Goal: Task Accomplishment & Management: Use online tool/utility

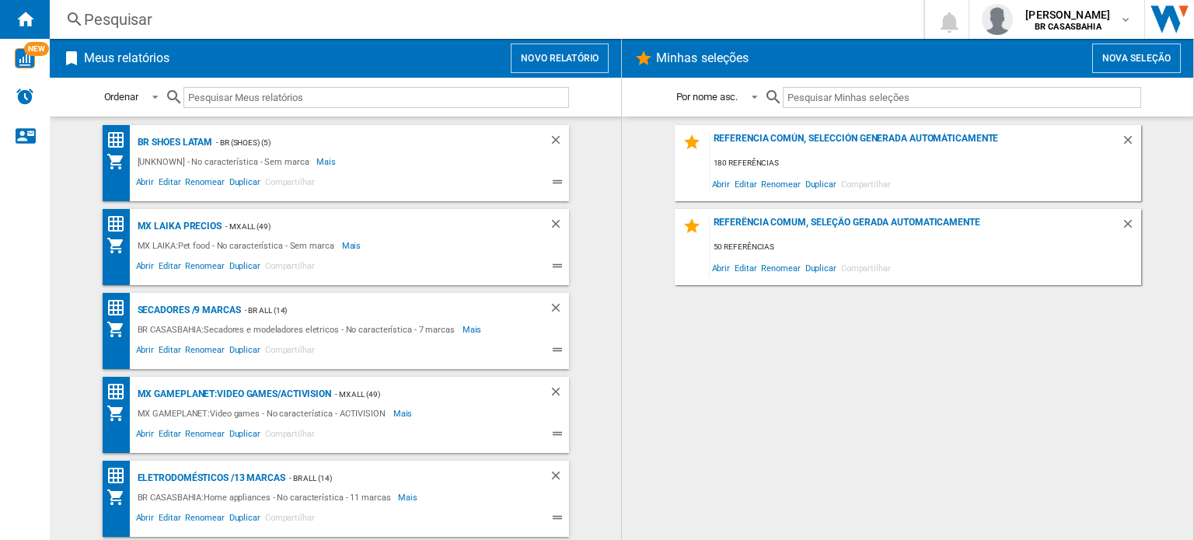
click at [726, 518] on div "Referencia común, selección generada automáticamente 180 referências Abrir Edit…" at bounding box center [907, 328] width 540 height 407
click at [965, 429] on div "Referencia común, selección generada automáticamente 180 referências Abrir Edit…" at bounding box center [907, 328] width 540 height 407
click at [19, 53] on img "WiseCard" at bounding box center [25, 58] width 20 height 20
click at [547, 59] on button "Novo relatório" at bounding box center [560, 59] width 98 height 30
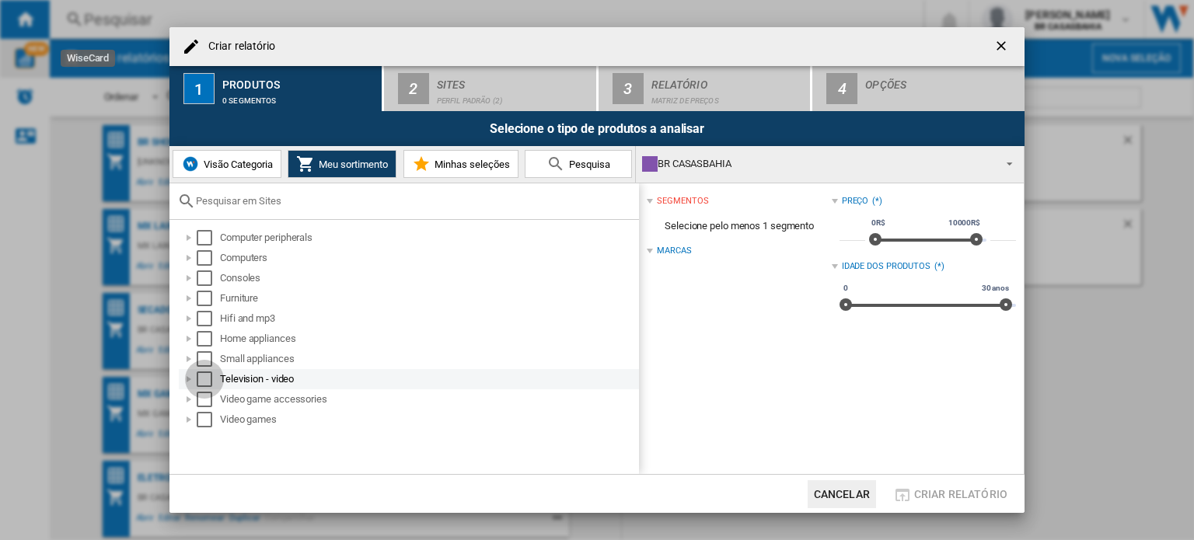
click at [199, 379] on div "Select" at bounding box center [205, 380] width 16 height 16
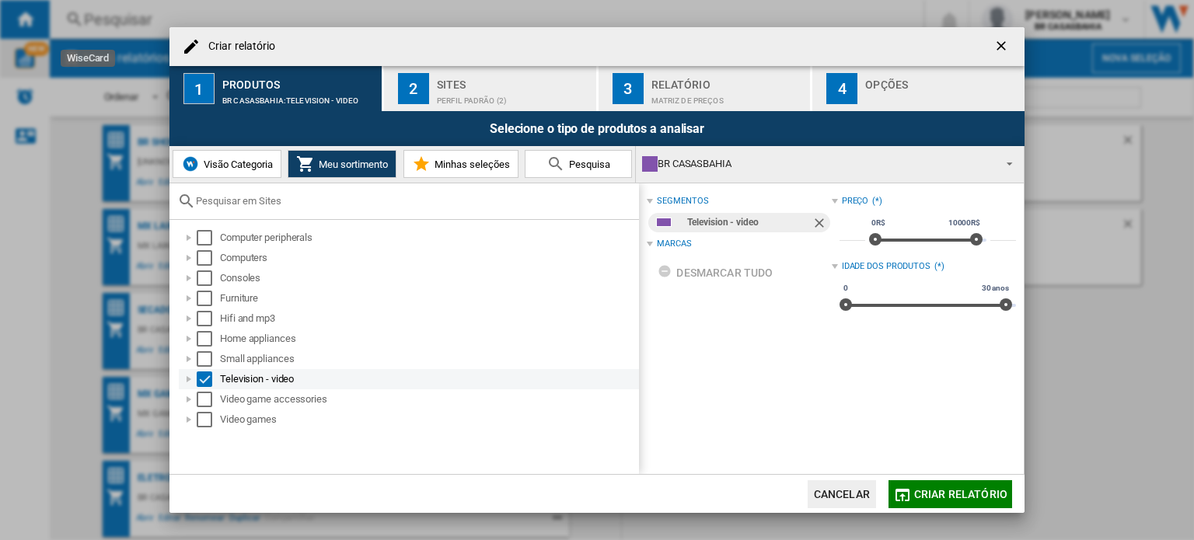
click at [190, 381] on div at bounding box center [189, 380] width 16 height 16
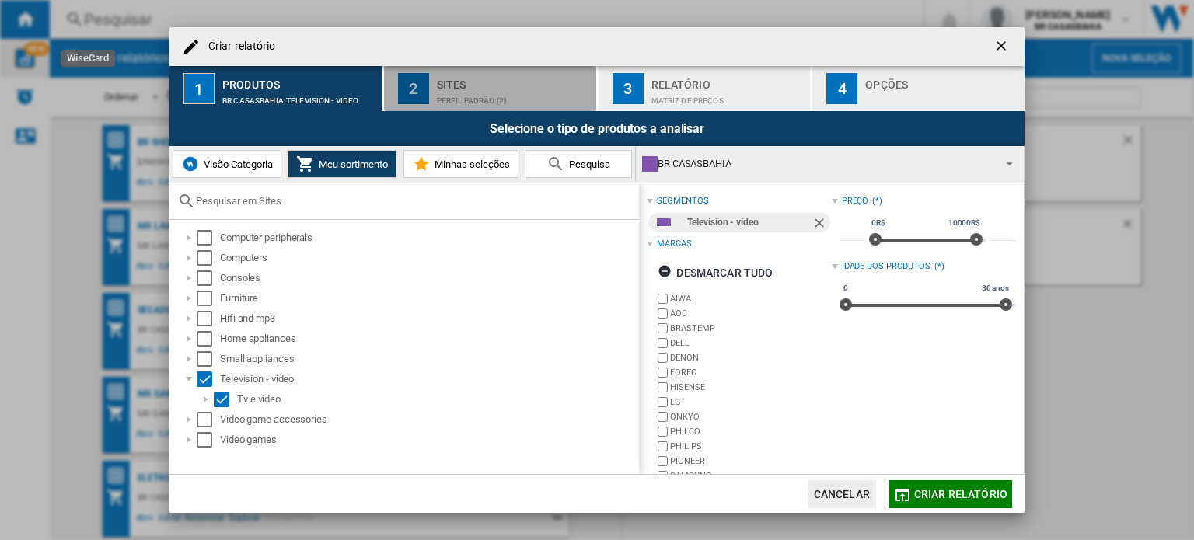
click at [483, 102] on div "Perfil padrão (2)" at bounding box center [513, 97] width 153 height 16
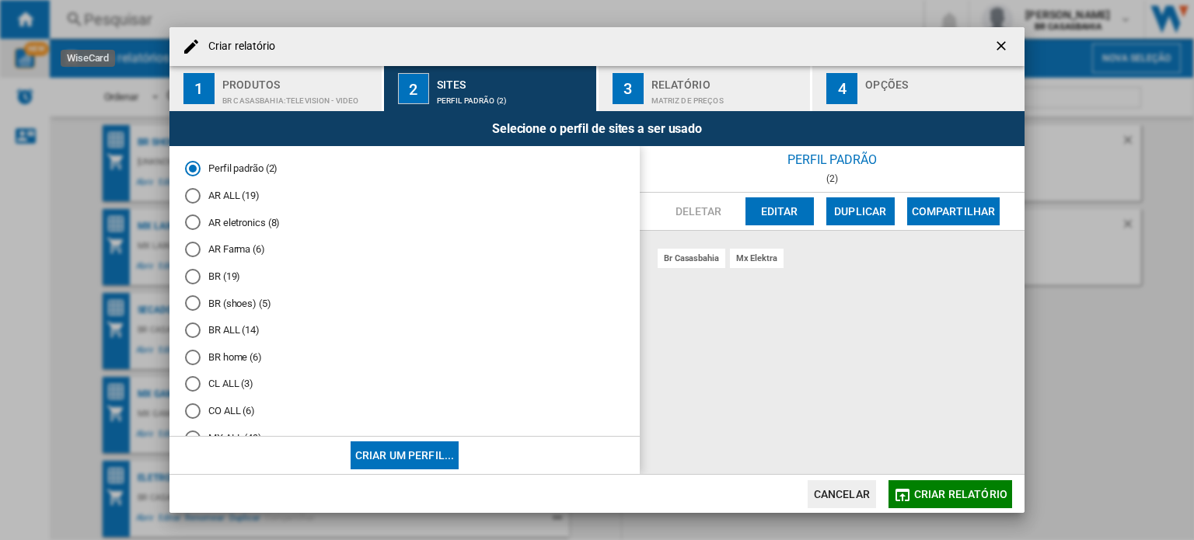
click at [240, 334] on md-radio-button "BR ALL (14)" at bounding box center [404, 330] width 439 height 15
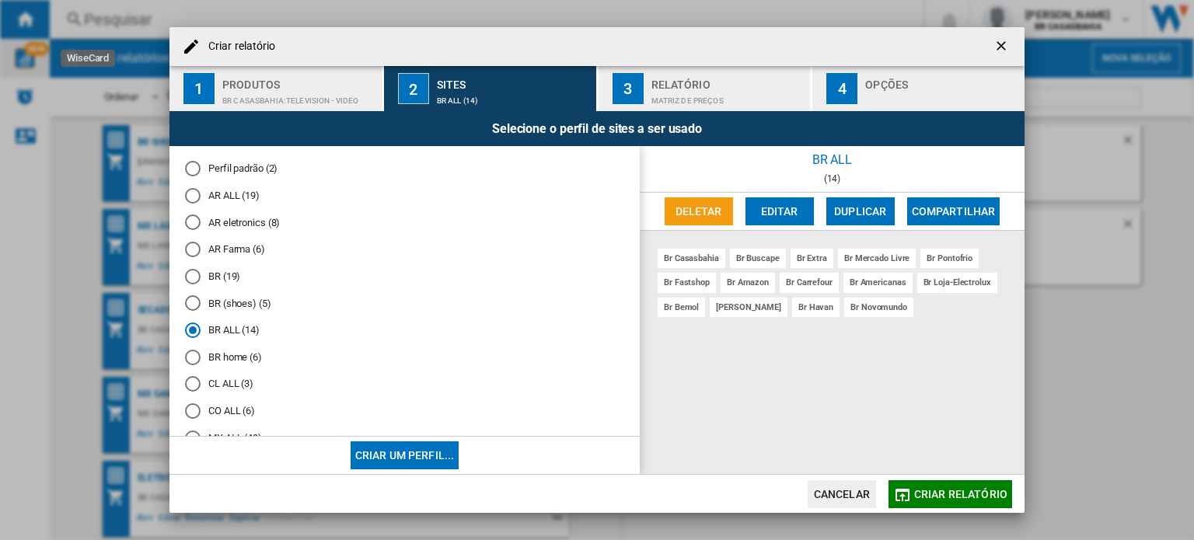
click at [966, 492] on span "Criar relatório" at bounding box center [960, 494] width 93 height 12
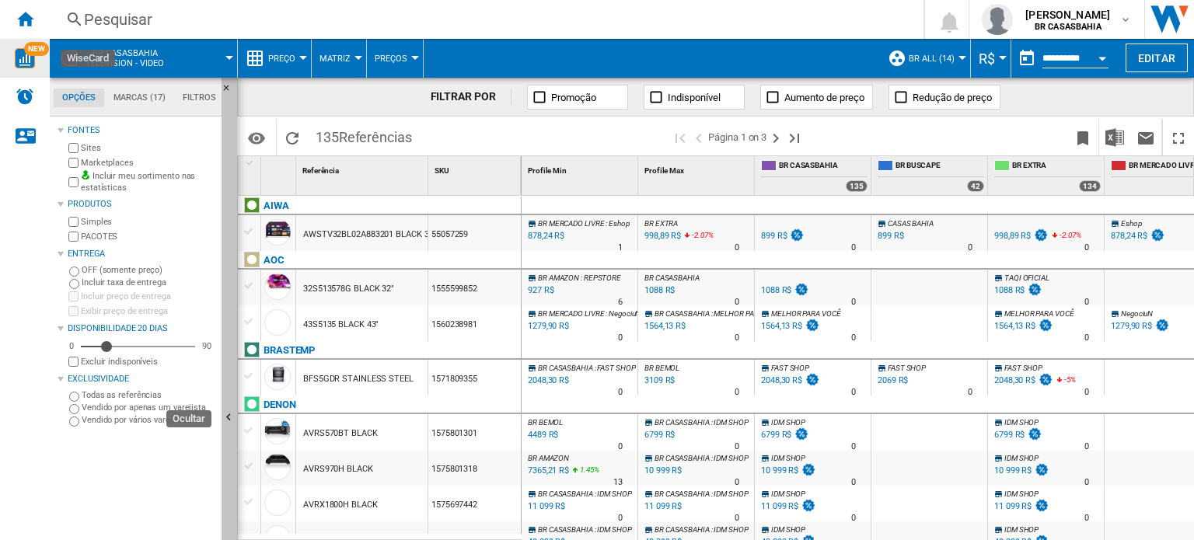
click at [229, 424] on ng-md-icon "Ocultar" at bounding box center [231, 419] width 19 height 19
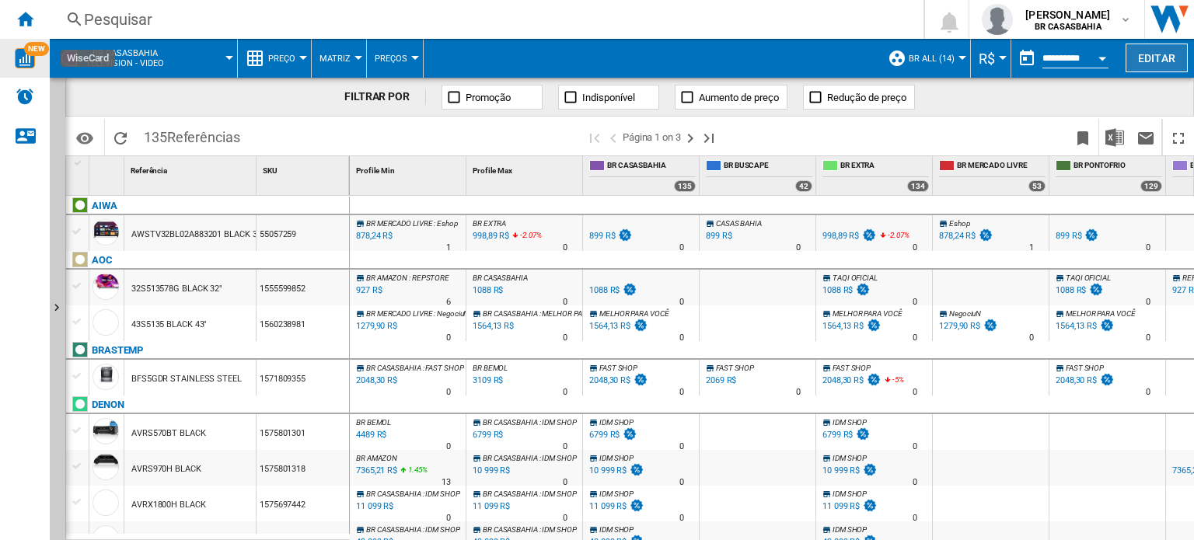
click at [1170, 55] on button "Editar" at bounding box center [1157, 58] width 62 height 29
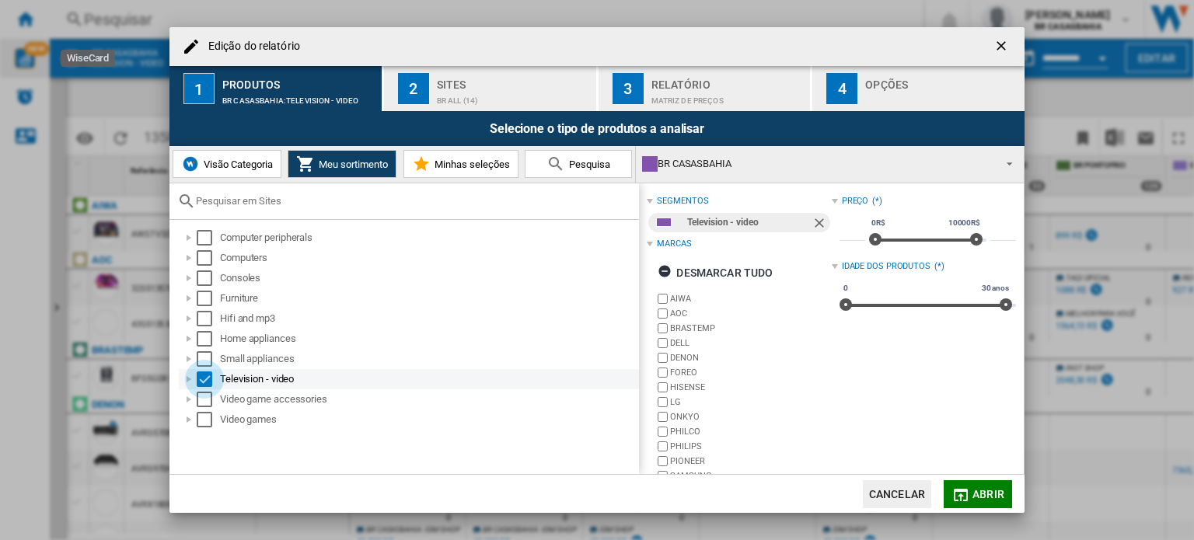
click at [202, 375] on div "Select" at bounding box center [205, 380] width 16 height 16
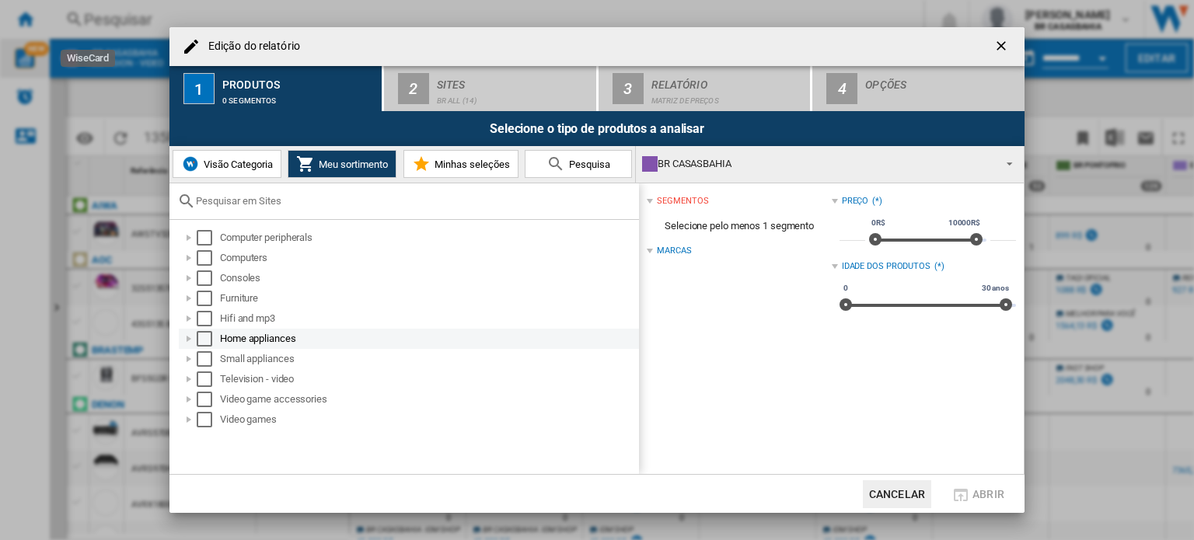
click at [187, 337] on div "Edição do ..." at bounding box center [189, 339] width 16 height 16
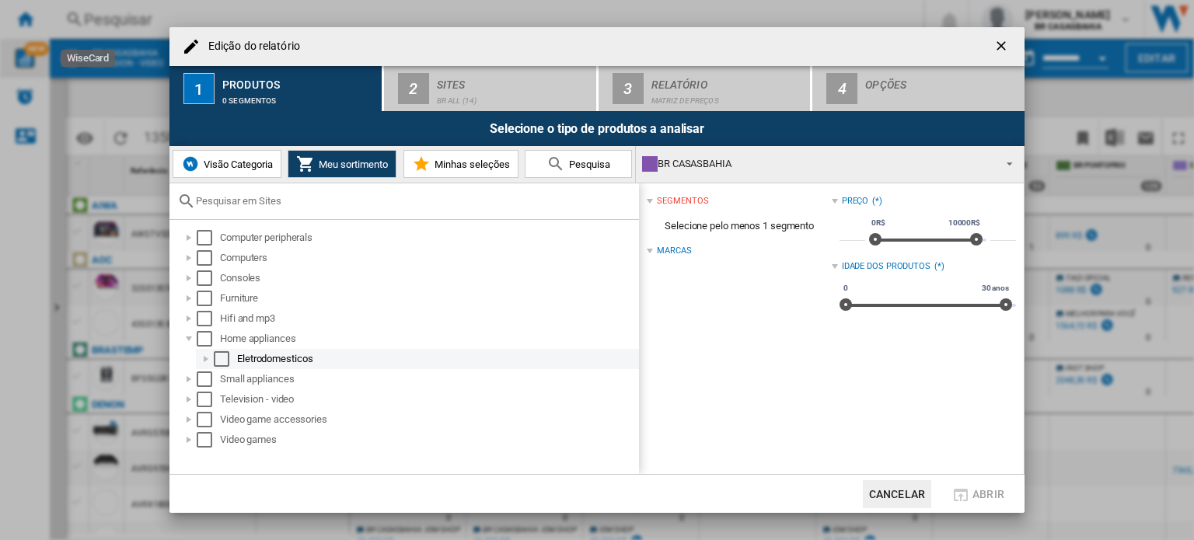
click at [201, 358] on div "Edição do ..." at bounding box center [206, 359] width 16 height 16
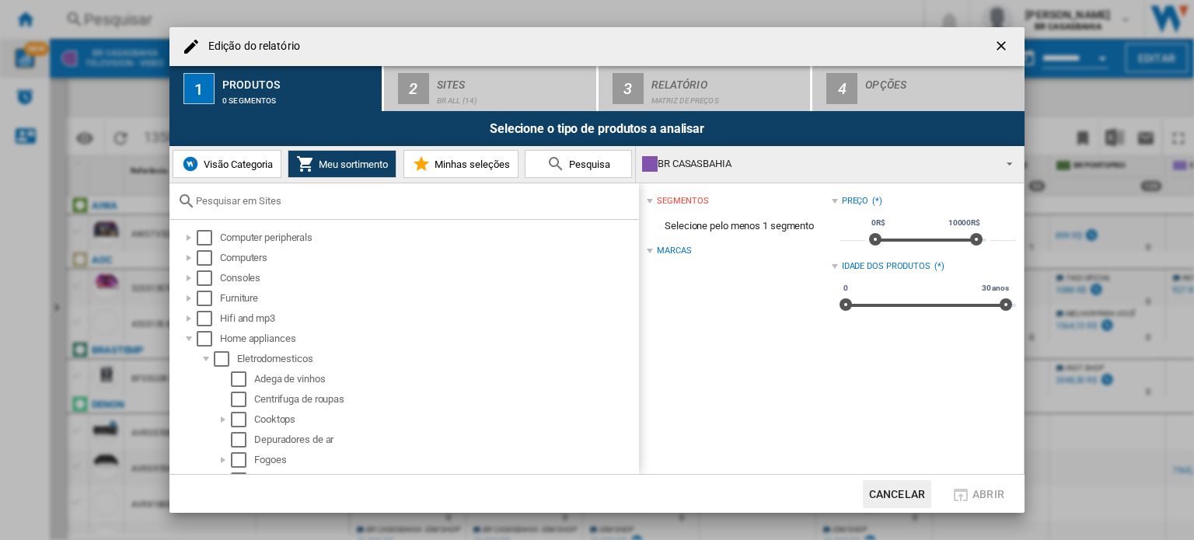
click at [764, 493] on md-dialog-actions "Cancelar Abrir" at bounding box center [596, 493] width 855 height 39
click at [185, 338] on div "Edição do ..." at bounding box center [189, 339] width 16 height 16
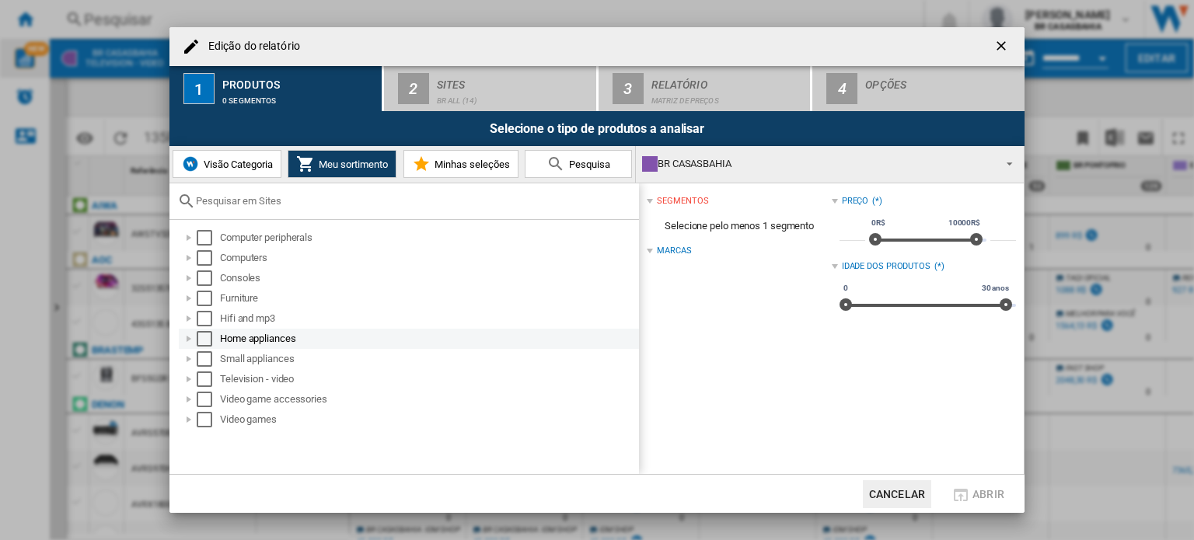
click at [188, 337] on div "Edição do ..." at bounding box center [189, 339] width 16 height 16
click at [202, 337] on div "Select" at bounding box center [205, 339] width 16 height 16
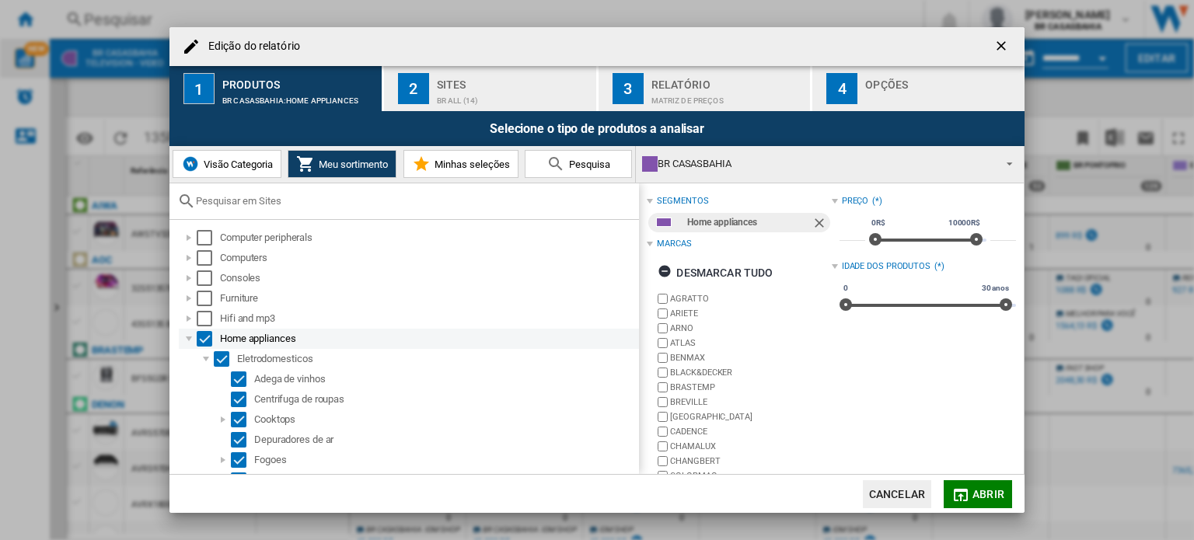
click at [205, 344] on div "Select" at bounding box center [205, 339] width 16 height 16
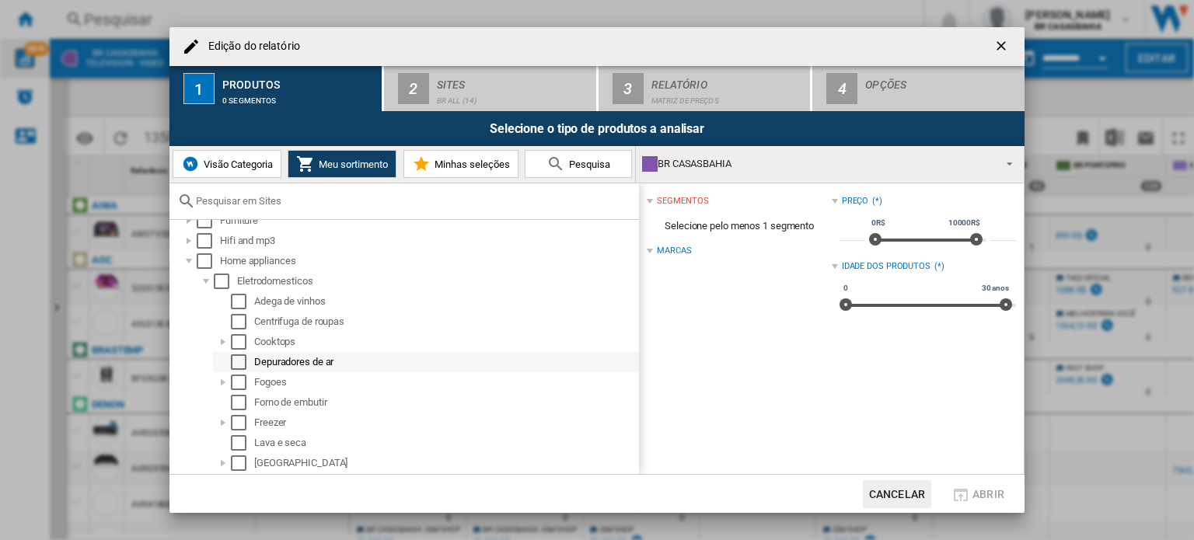
scroll to position [155, 0]
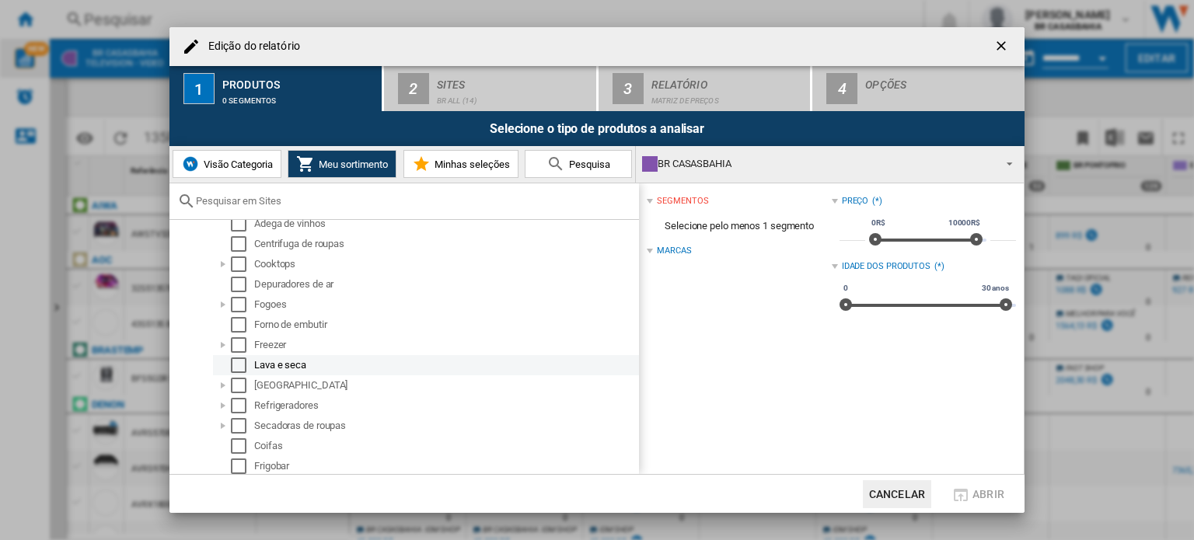
click at [243, 366] on div "Select" at bounding box center [239, 366] width 16 height 16
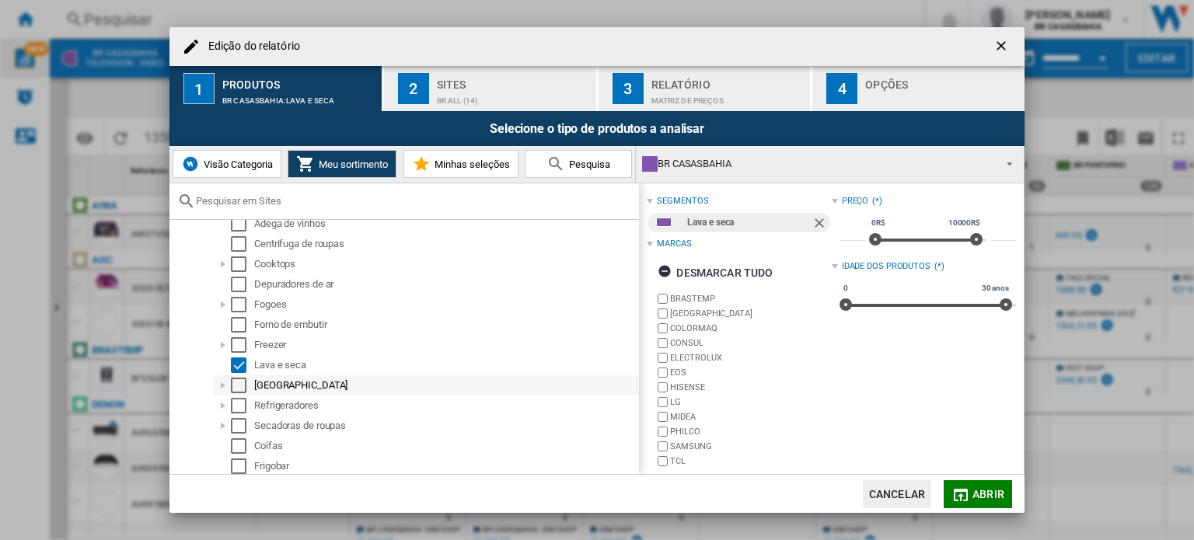
click at [235, 385] on div "Select" at bounding box center [239, 386] width 16 height 16
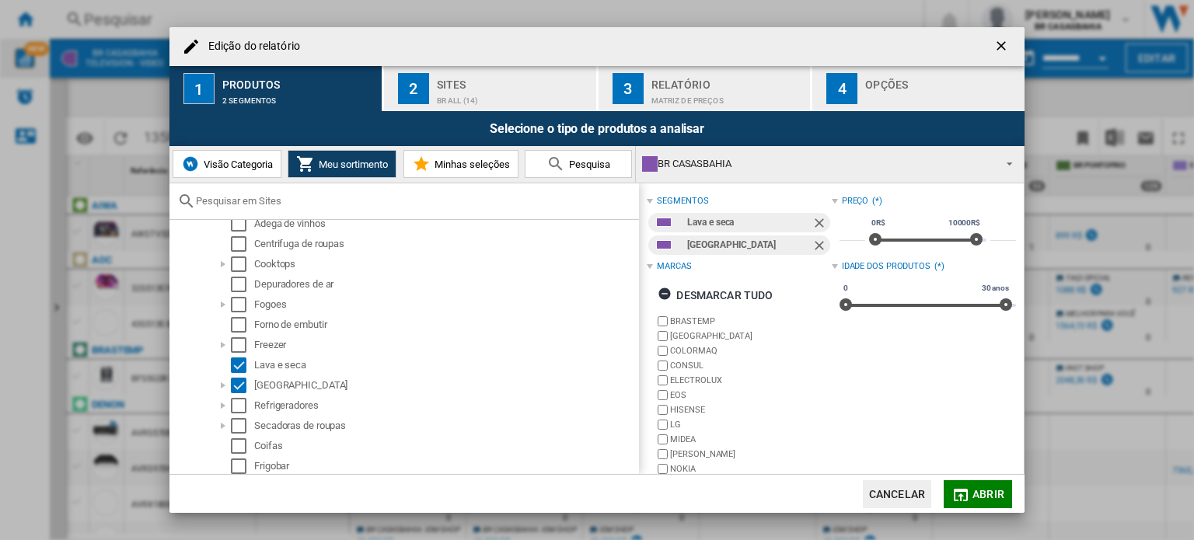
scroll to position [94, 0]
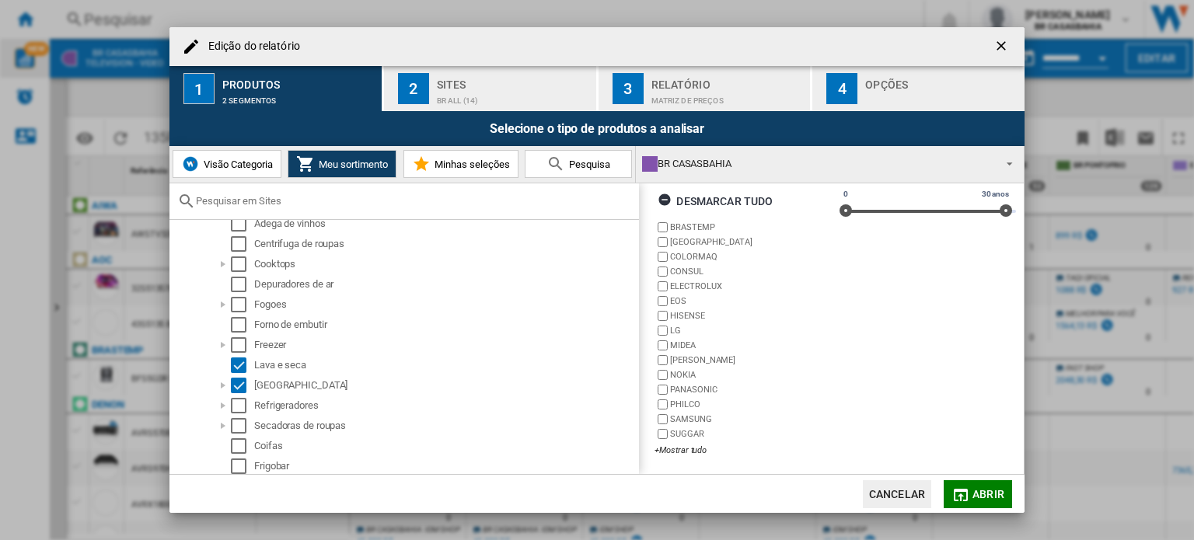
click at [474, 83] on div "Sites" at bounding box center [513, 80] width 153 height 16
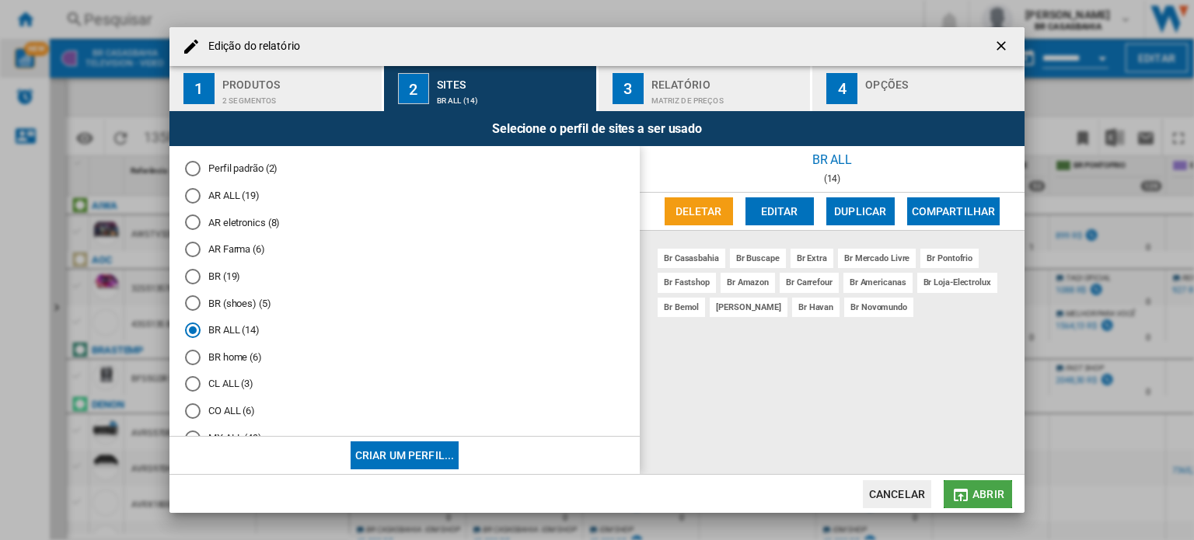
click at [986, 495] on span "Abrir" at bounding box center [988, 494] width 32 height 12
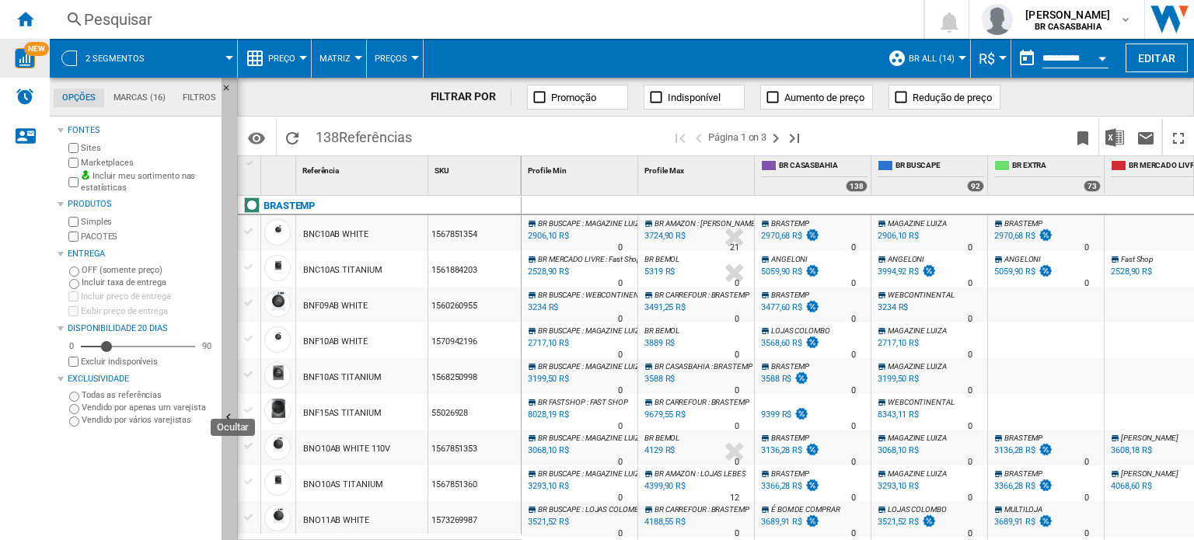
click at [229, 413] on ng-md-icon "Ocultar" at bounding box center [231, 419] width 19 height 19
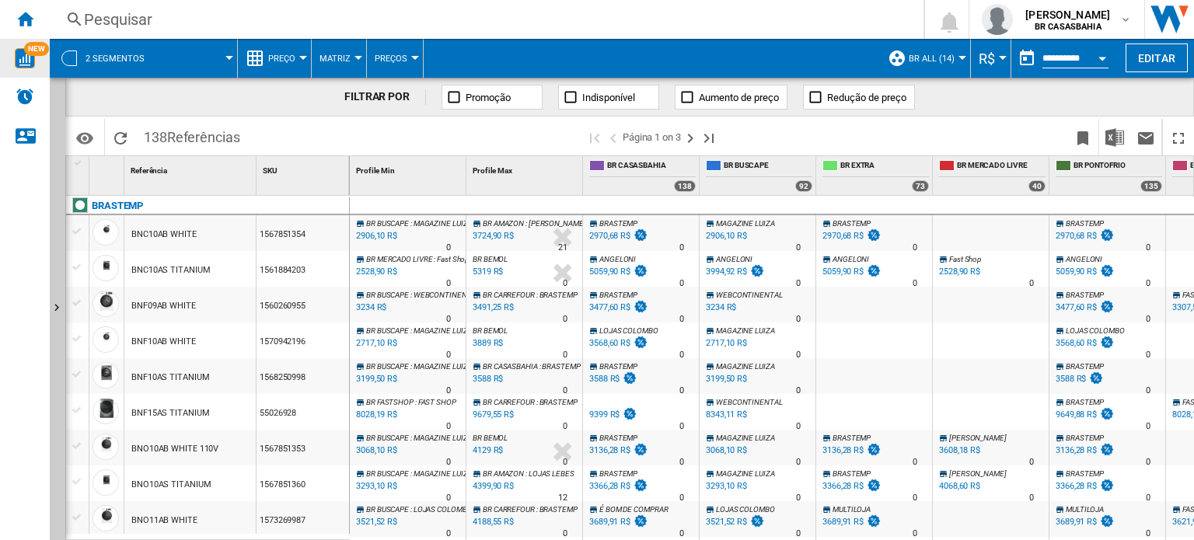
drag, startPoint x: 150, startPoint y: 134, endPoint x: 181, endPoint y: 134, distance: 31.1
click at [181, 134] on span "138 Referências" at bounding box center [192, 135] width 112 height 33
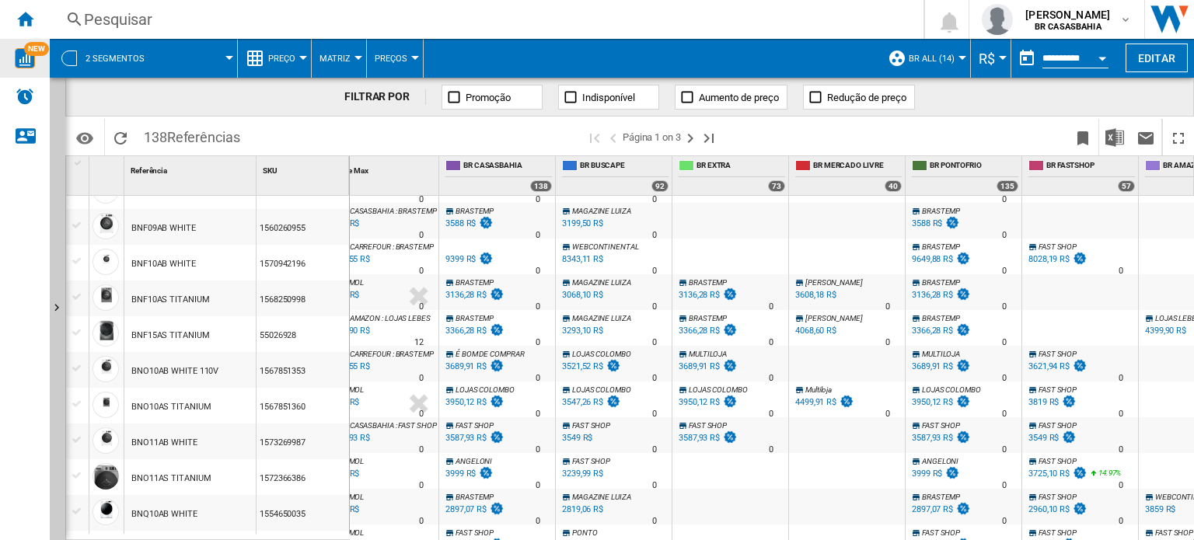
scroll to position [155, 0]
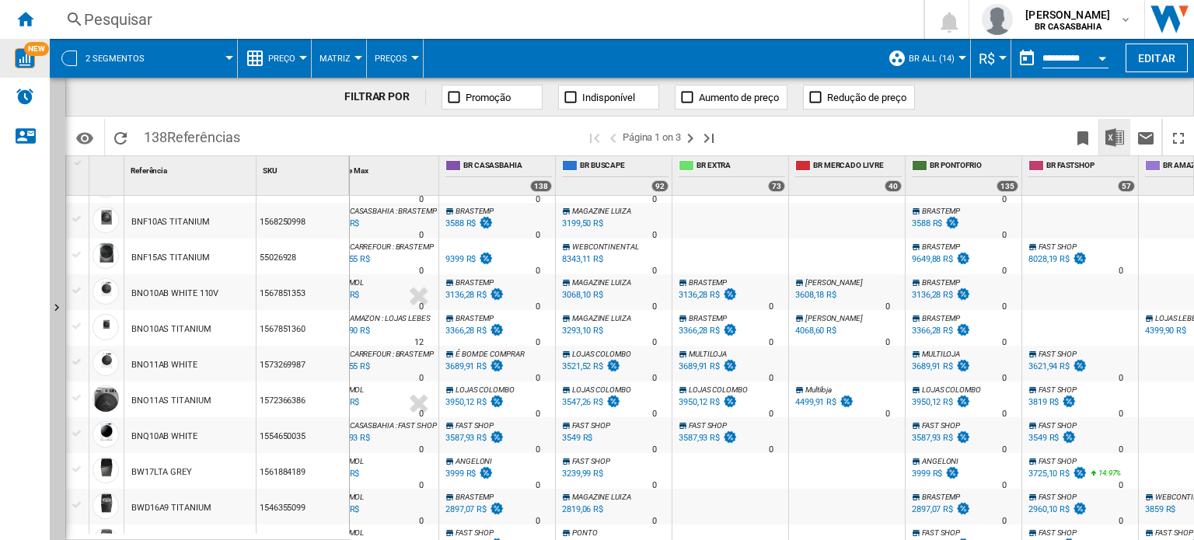
click at [1119, 134] on img "Baixar em Excel" at bounding box center [1114, 137] width 19 height 19
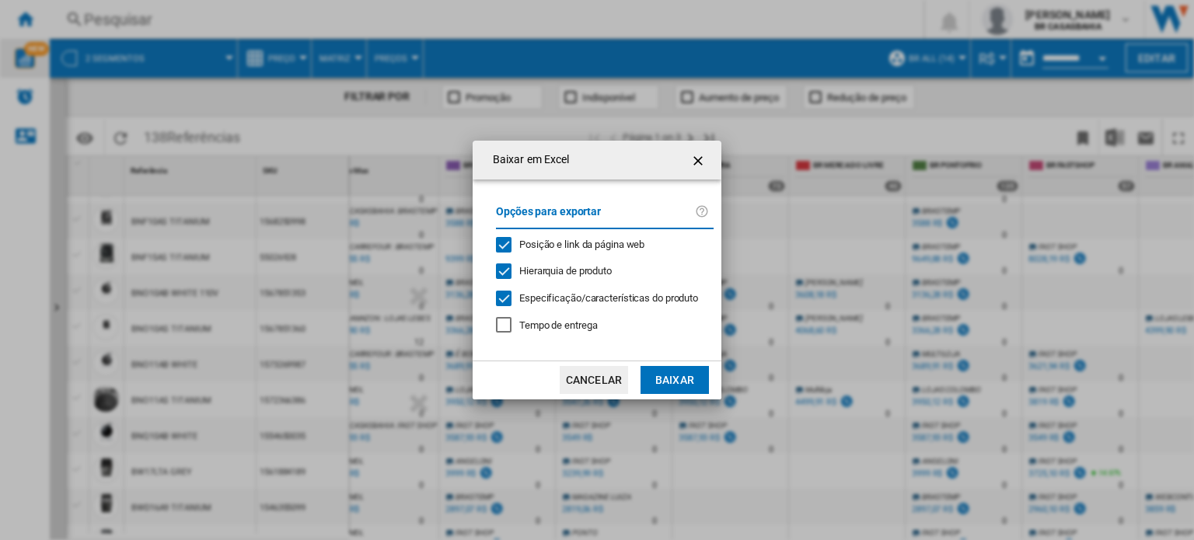
click at [699, 166] on ng-md-icon "getI18NText('BUTTONS.CLOSE_DIALOG')" at bounding box center [699, 161] width 19 height 19
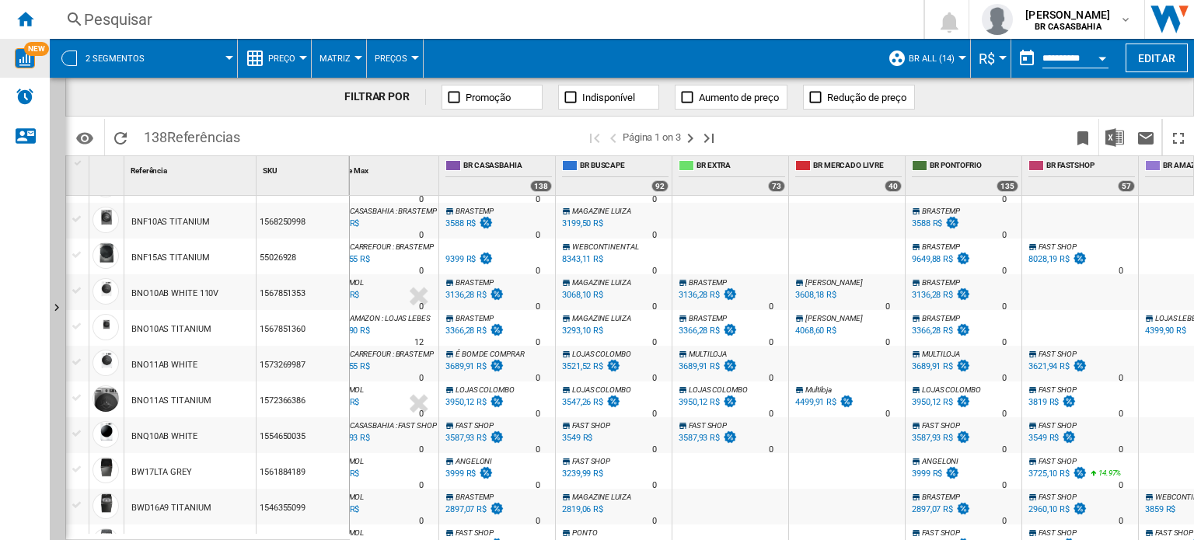
click at [268, 68] on button "Preço" at bounding box center [285, 58] width 35 height 39
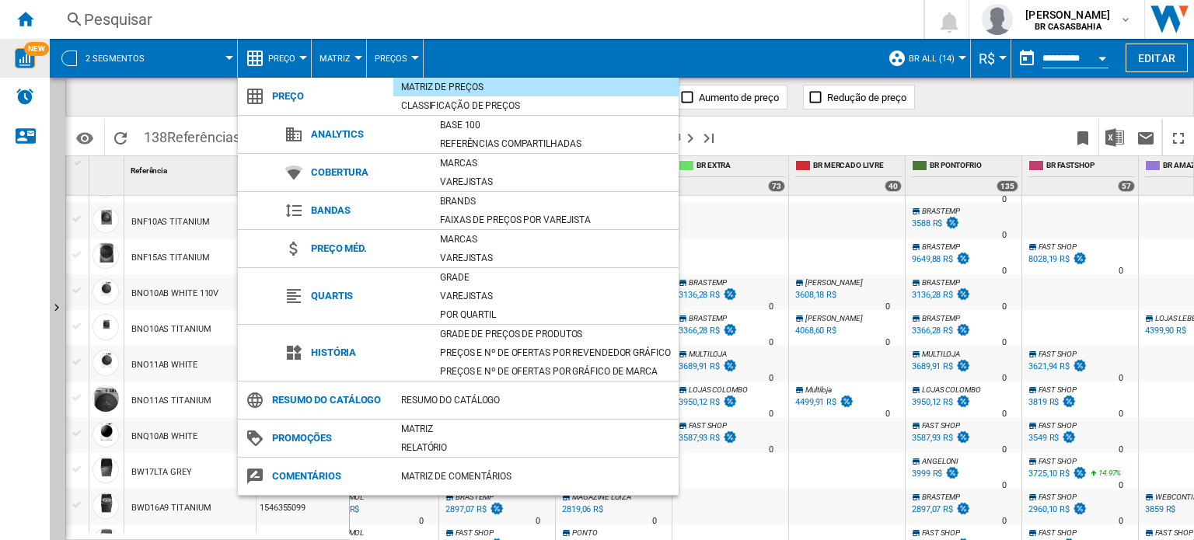
click at [280, 52] on md-backdrop at bounding box center [597, 270] width 1194 height 540
click at [303, 58] on md-backdrop at bounding box center [597, 270] width 1194 height 540
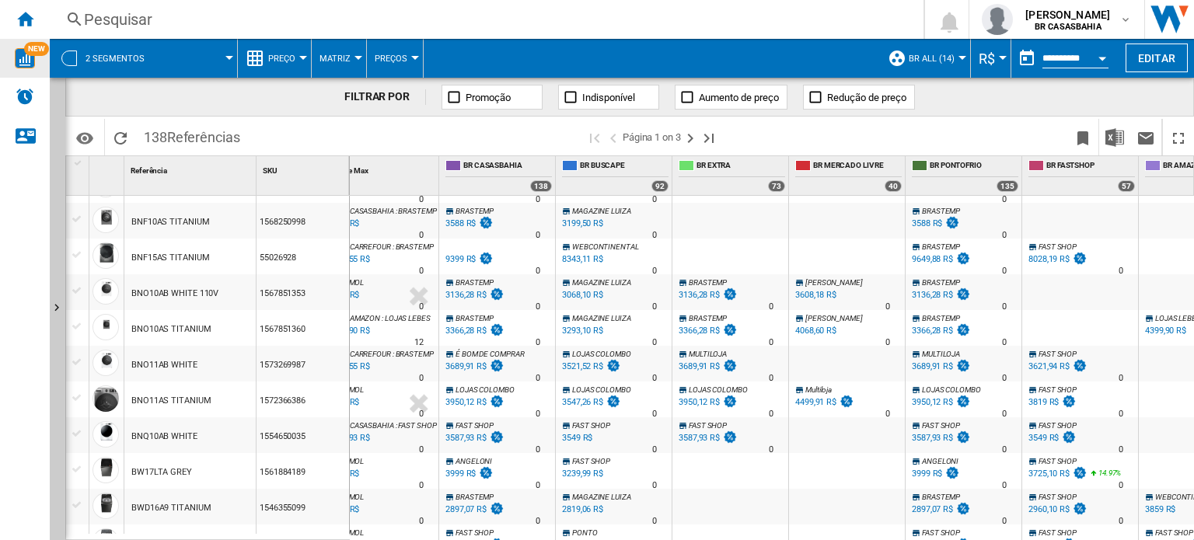
click at [290, 59] on span "Preço" at bounding box center [281, 59] width 27 height 10
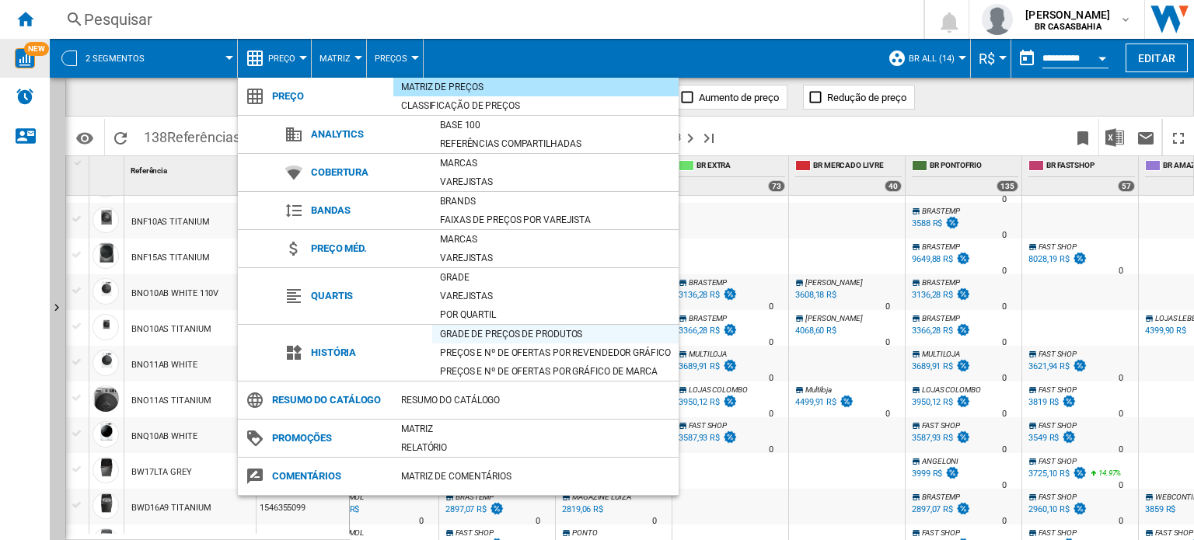
click at [482, 340] on div "Grade de preços de produtos" at bounding box center [555, 334] width 246 height 16
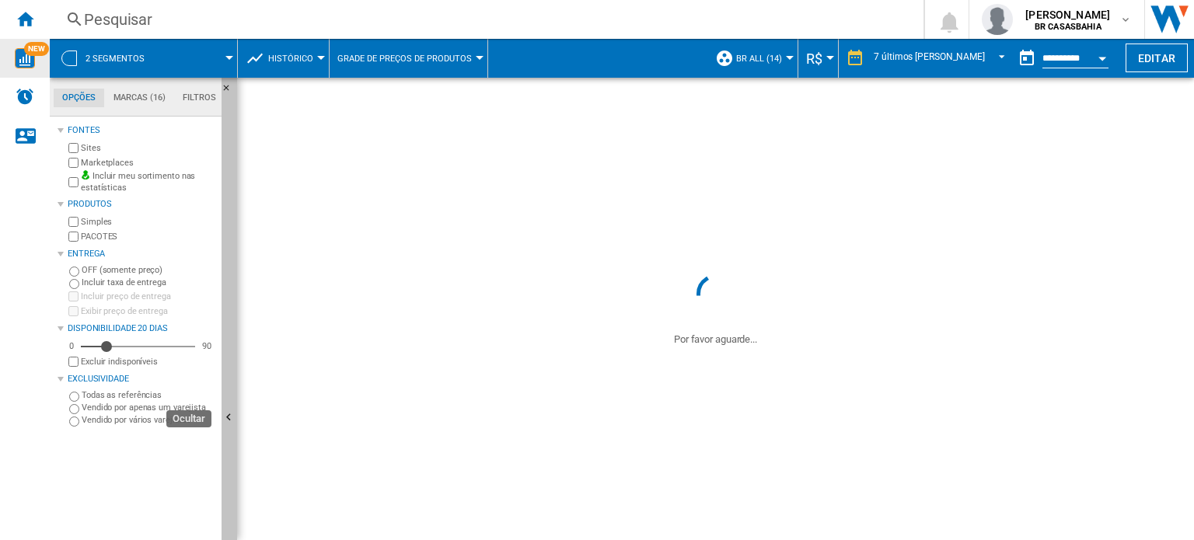
click at [230, 388] on button "Ocultar" at bounding box center [230, 419] width 16 height 682
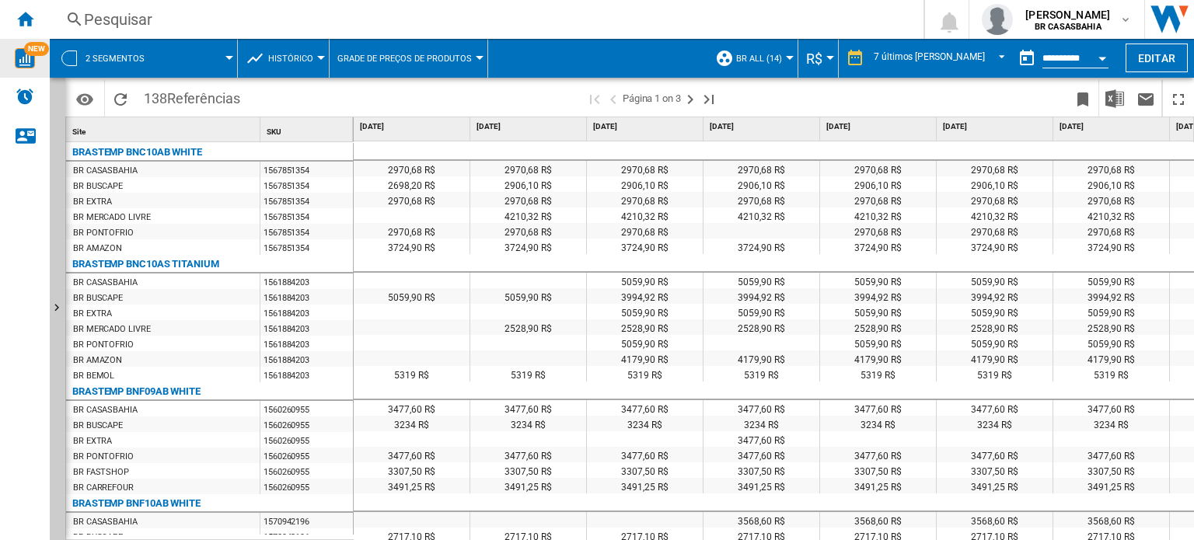
click at [309, 58] on span "Histórico" at bounding box center [290, 59] width 45 height 10
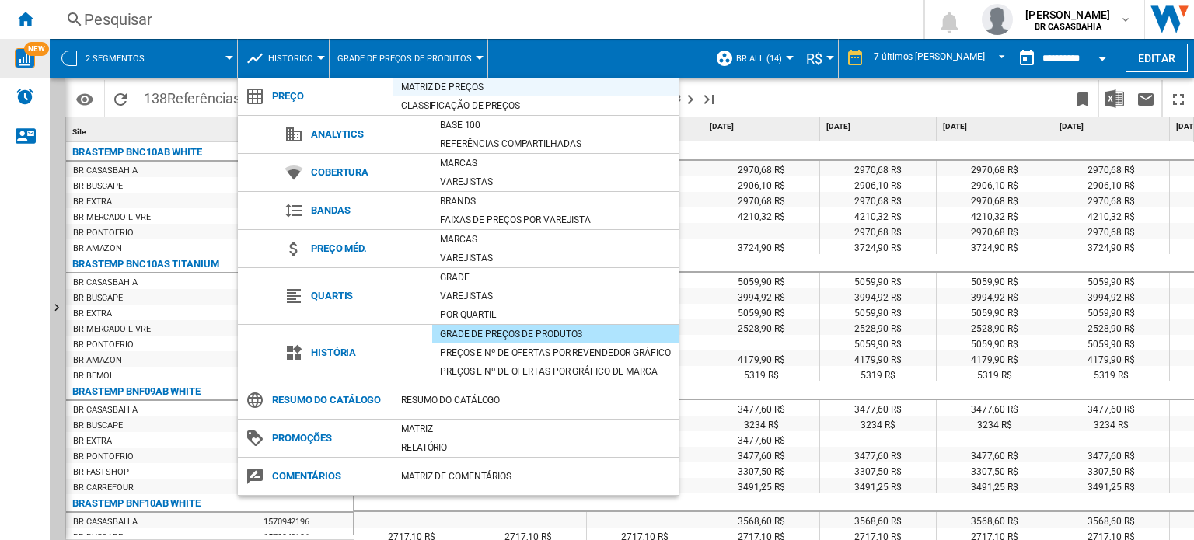
click at [453, 91] on div "Matriz de preços" at bounding box center [535, 87] width 285 height 16
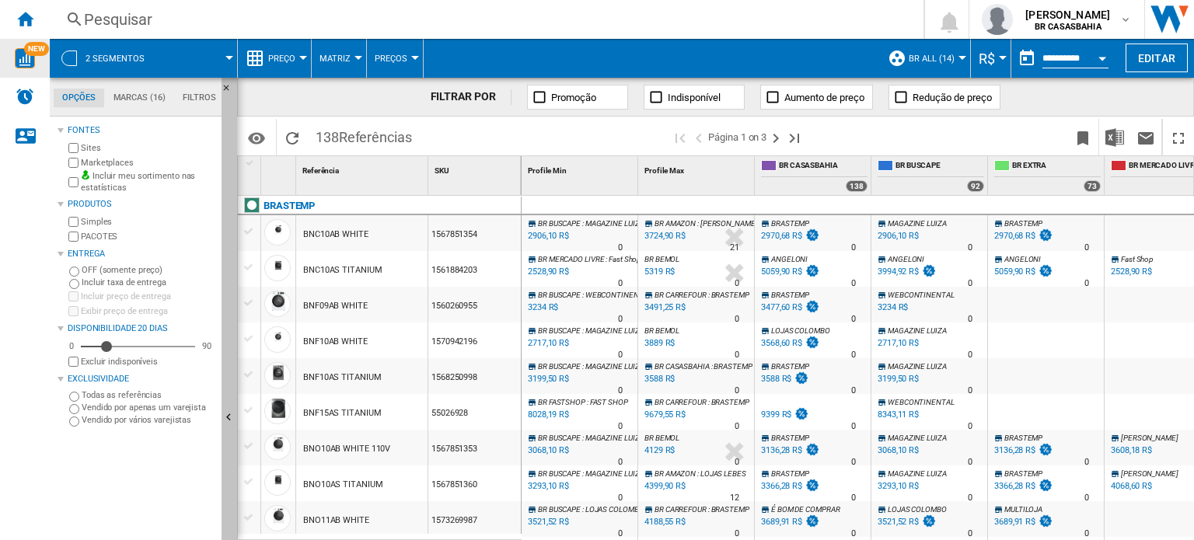
click at [225, 406] on button "Ocultar" at bounding box center [230, 419] width 16 height 682
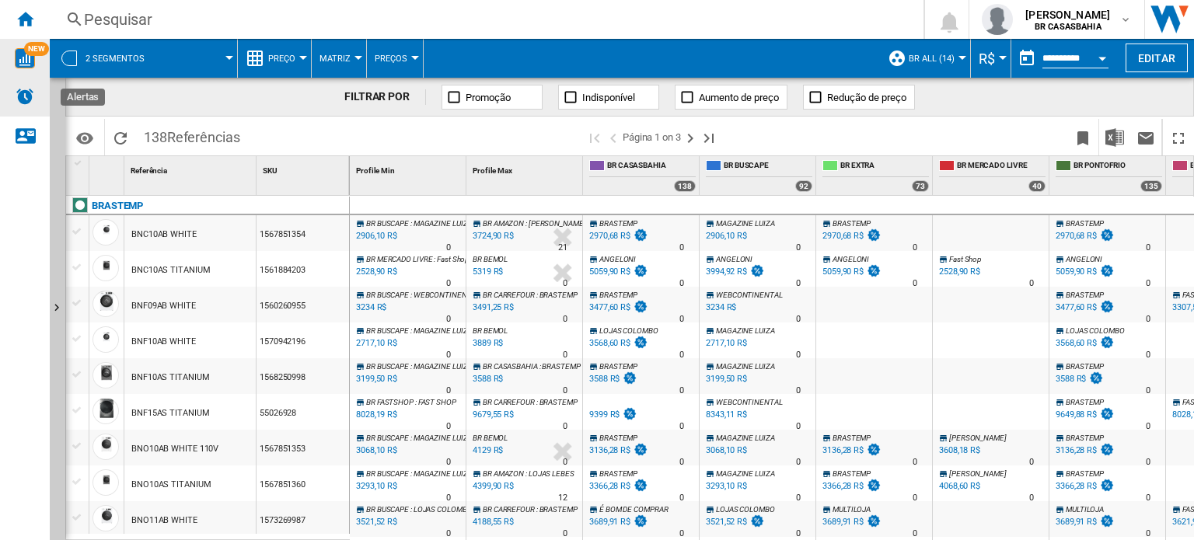
click at [23, 96] on img "Alertas" at bounding box center [25, 96] width 19 height 19
click at [59, 310] on ng-md-icon "Mostrar" at bounding box center [59, 310] width 19 height 19
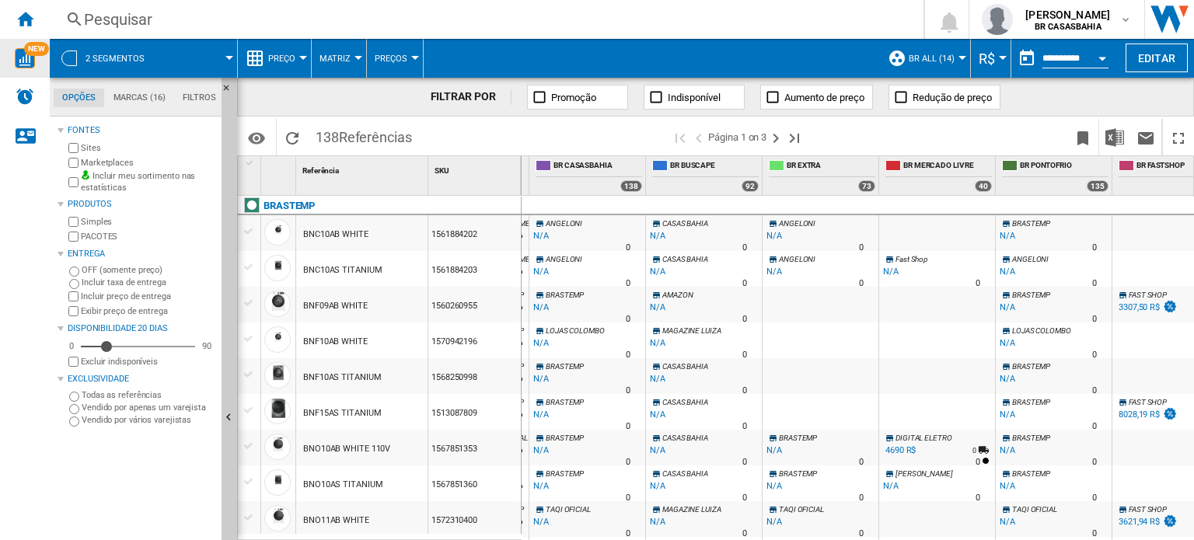
scroll to position [0, 228]
click at [1022, 220] on span "BRASTEMP" at bounding box center [1029, 223] width 38 height 9
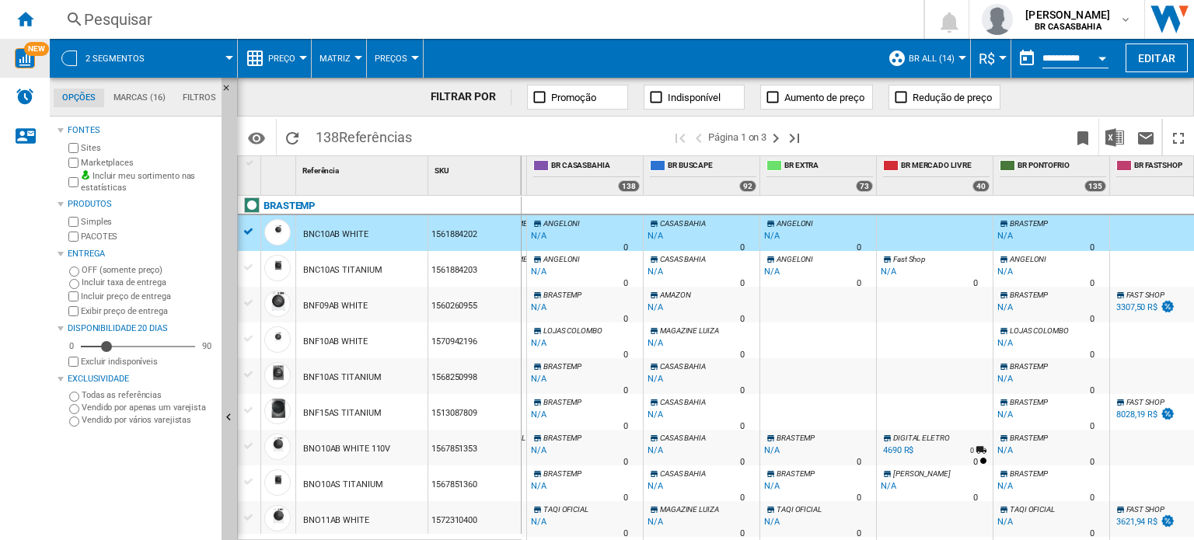
click at [1007, 233] on div "N/A" at bounding box center [1005, 237] width 16 height 16
click at [228, 416] on ng-md-icon "Ocultar" at bounding box center [231, 419] width 19 height 19
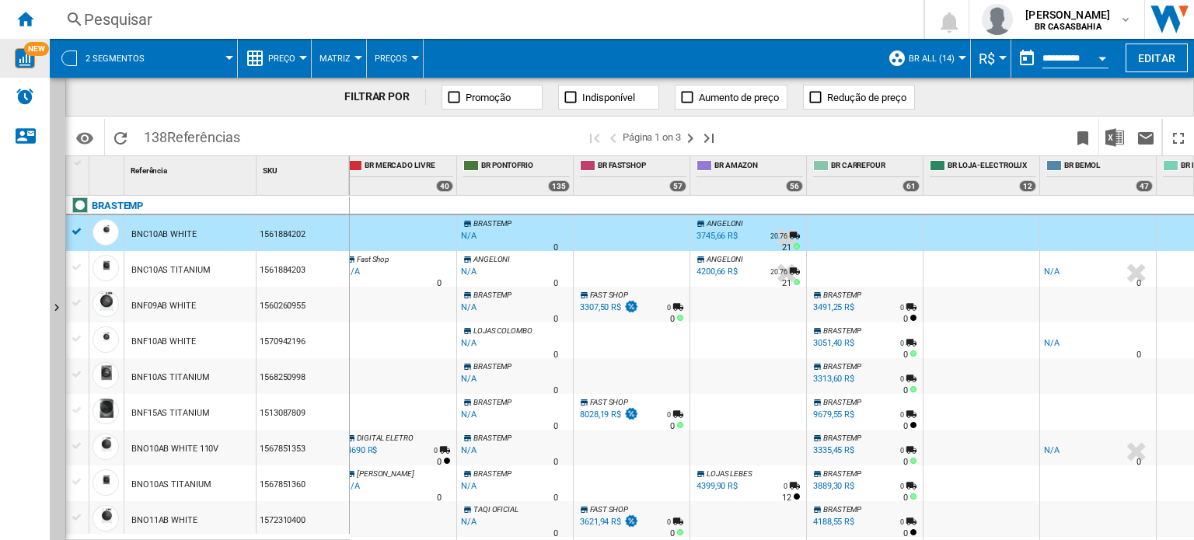
scroll to position [0, 595]
click at [489, 256] on span "ANGELONI" at bounding box center [489, 259] width 37 height 9
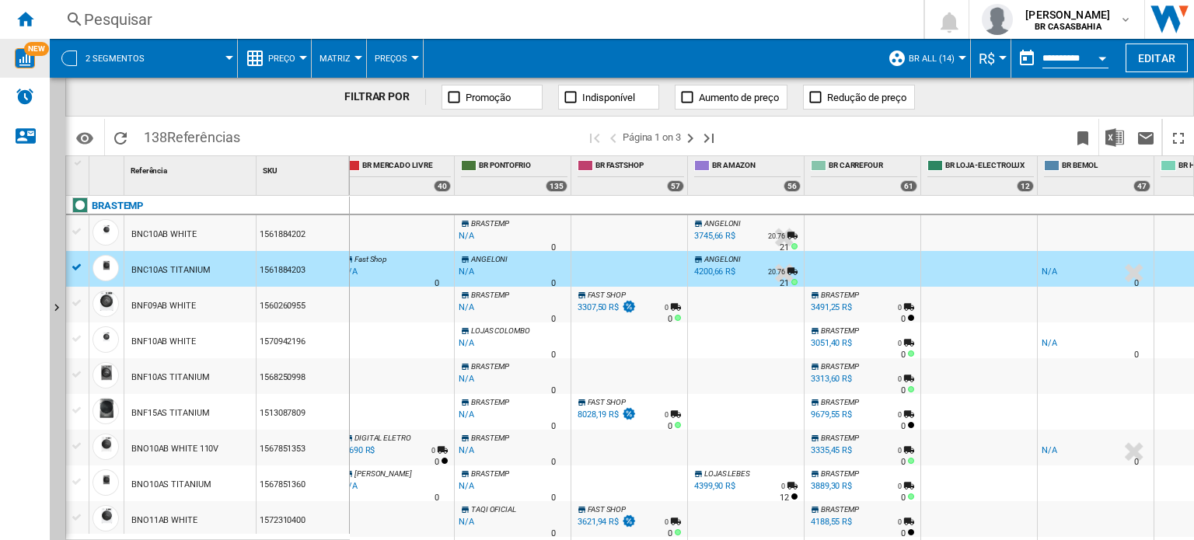
click at [466, 273] on div "N/A" at bounding box center [467, 272] width 16 height 16
